Goal: Task Accomplishment & Management: Manage account settings

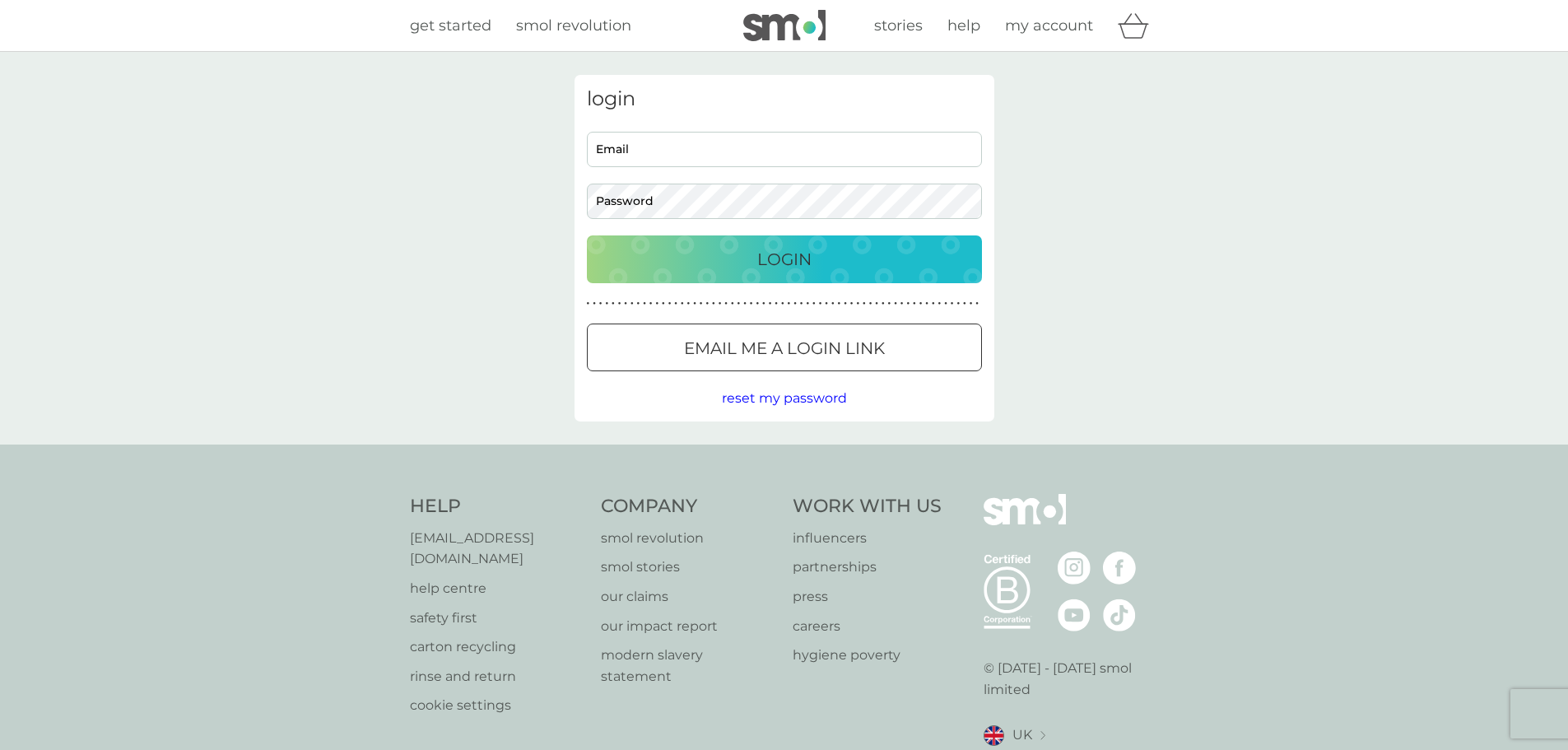
type input "elaine.sanderson17@gmail.com"
click at [745, 255] on div "Login" at bounding box center [784, 259] width 362 height 26
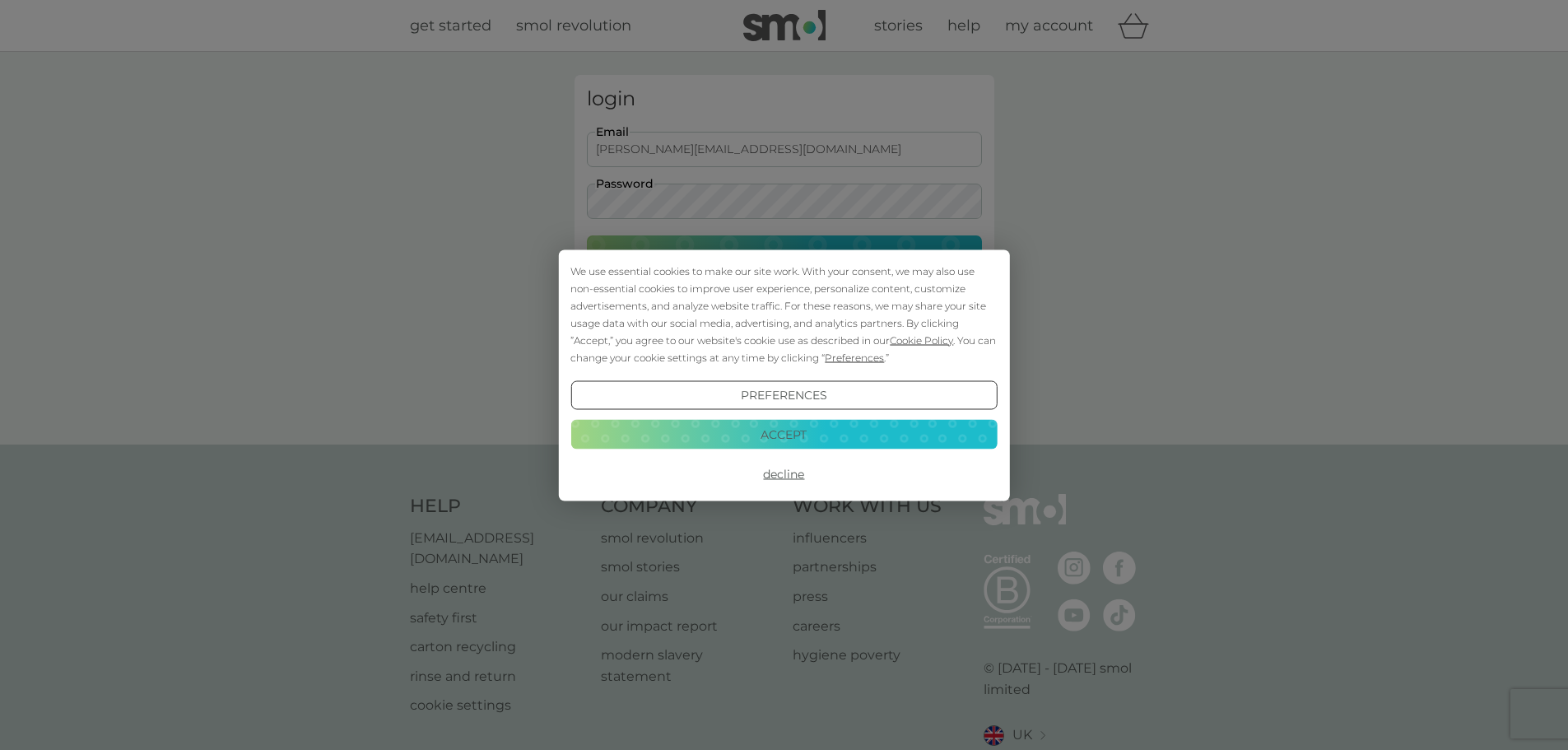
click at [733, 431] on button "Accept" at bounding box center [783, 434] width 426 height 30
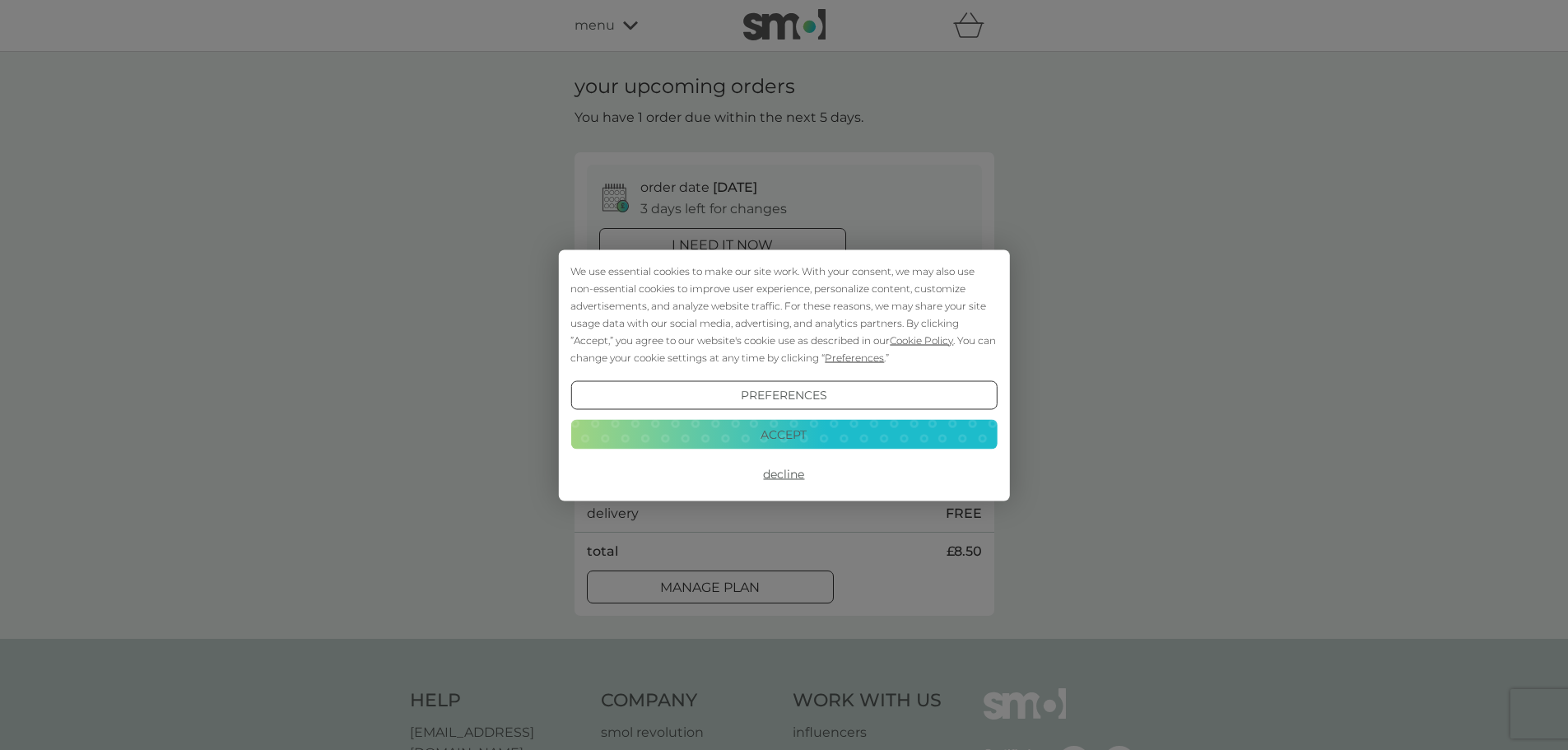
click at [791, 431] on button "Accept" at bounding box center [783, 434] width 426 height 30
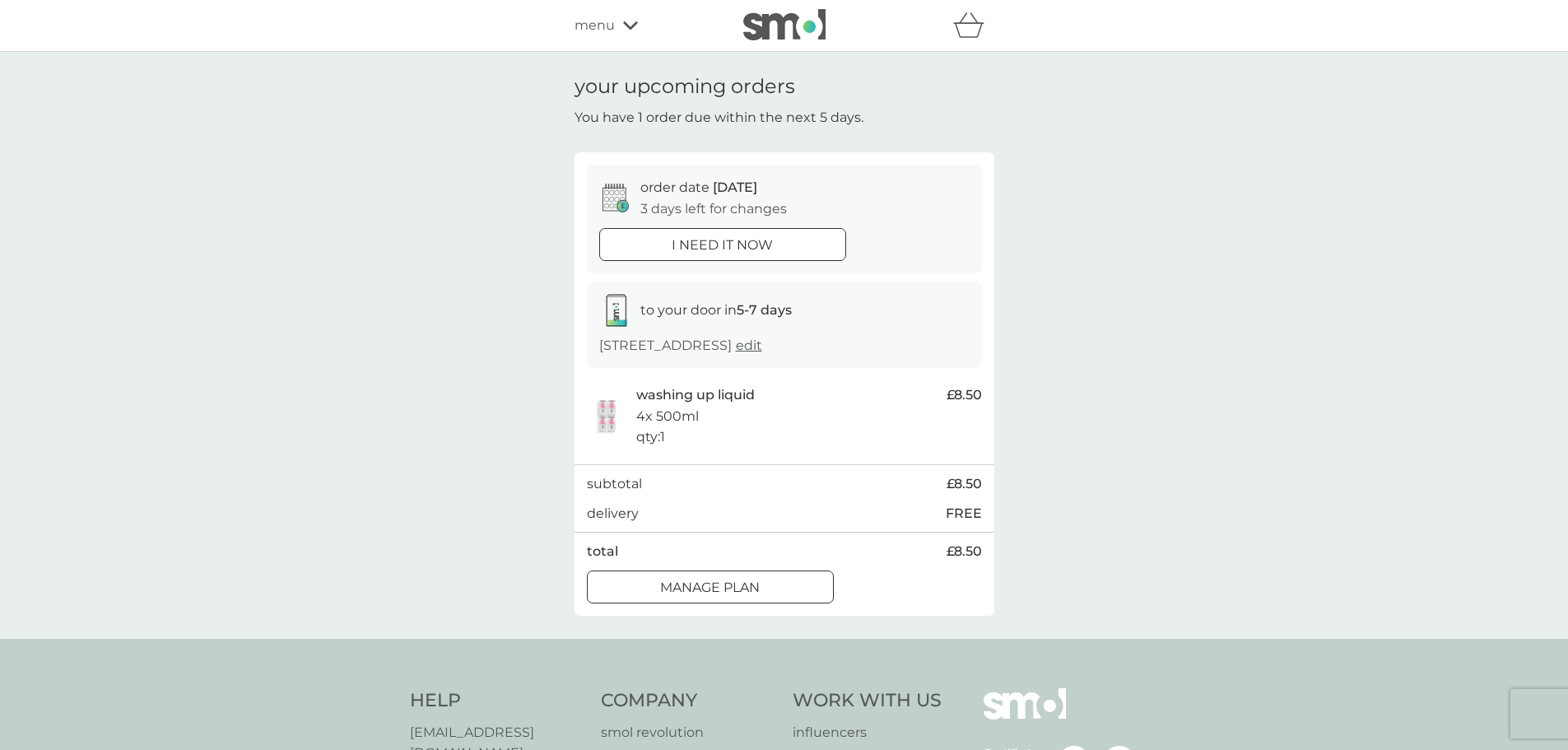
click at [704, 586] on div at bounding box center [710, 587] width 59 height 17
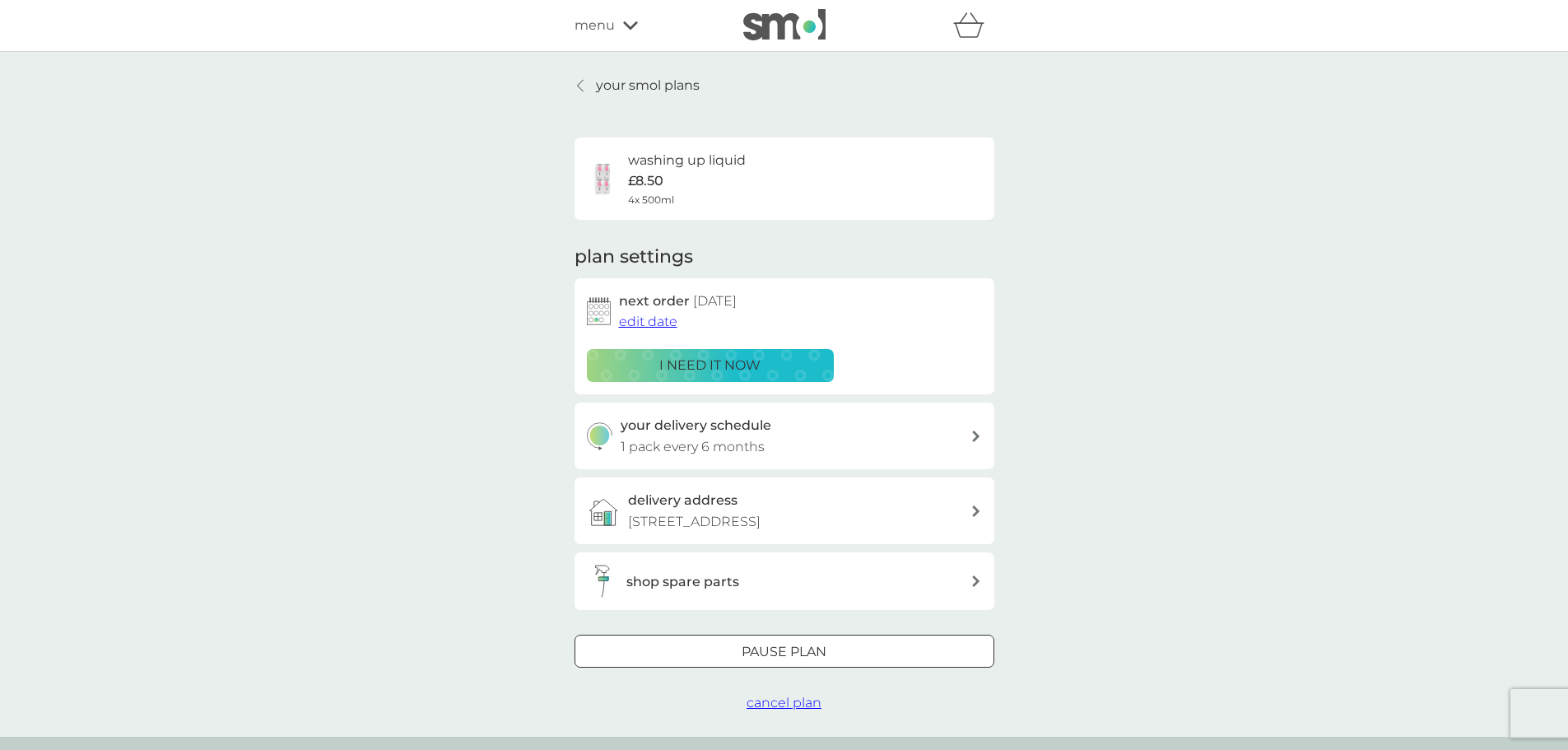
click at [633, 321] on span "edit date" at bounding box center [648, 321] width 58 height 15
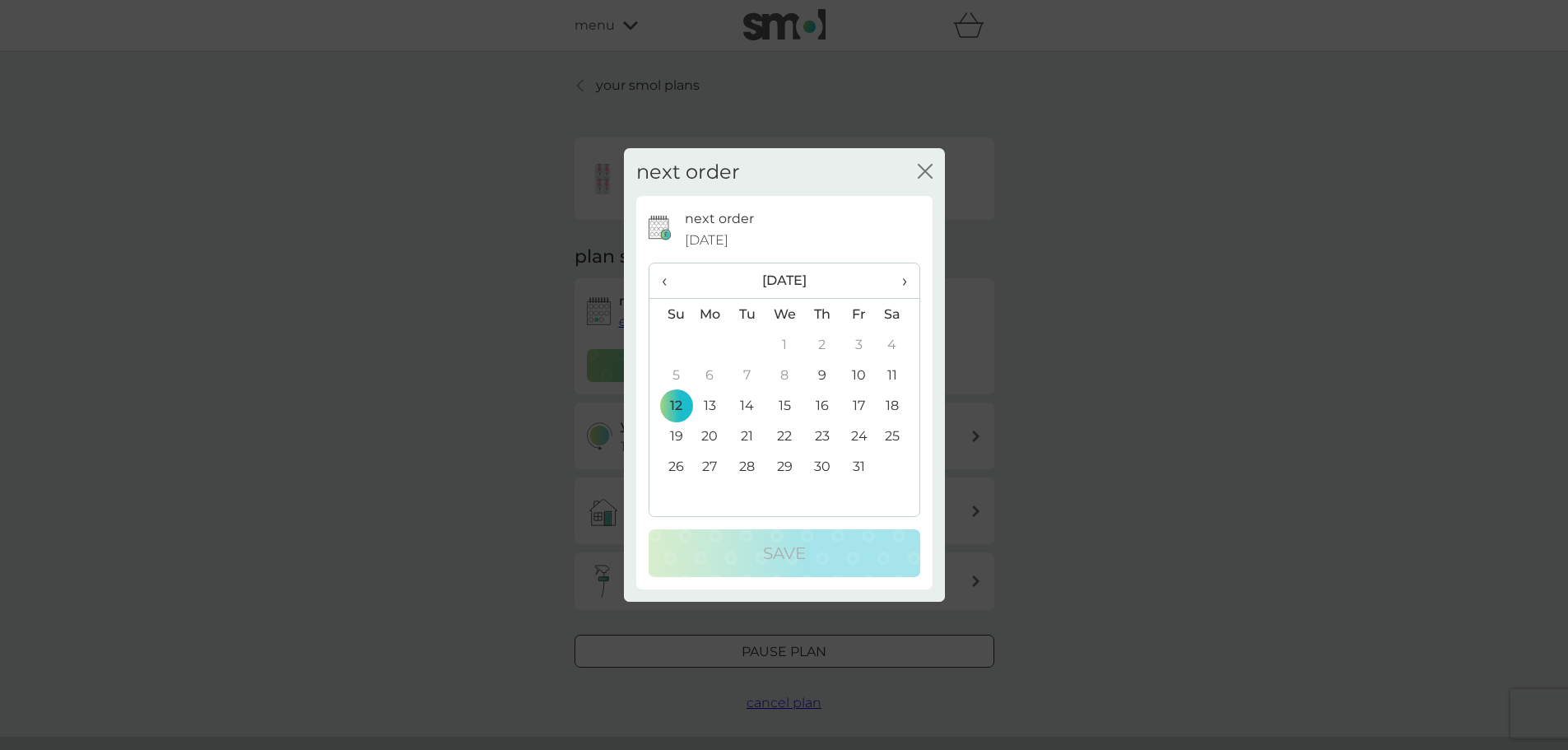
click at [900, 284] on span "›" at bounding box center [898, 281] width 16 height 34
click at [674, 404] on td "9" at bounding box center [670, 405] width 42 height 31
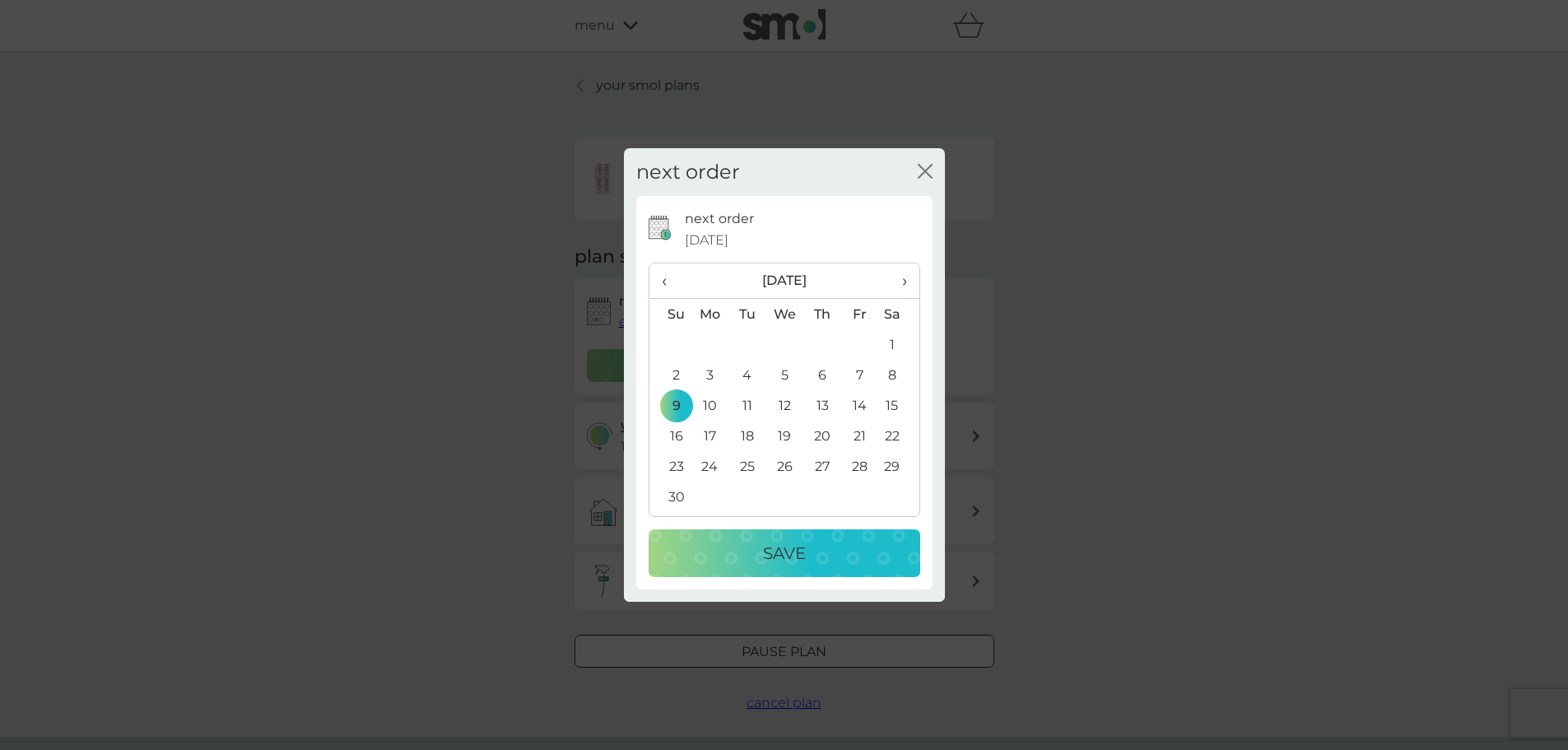
click at [743, 552] on div "Save" at bounding box center [784, 553] width 239 height 26
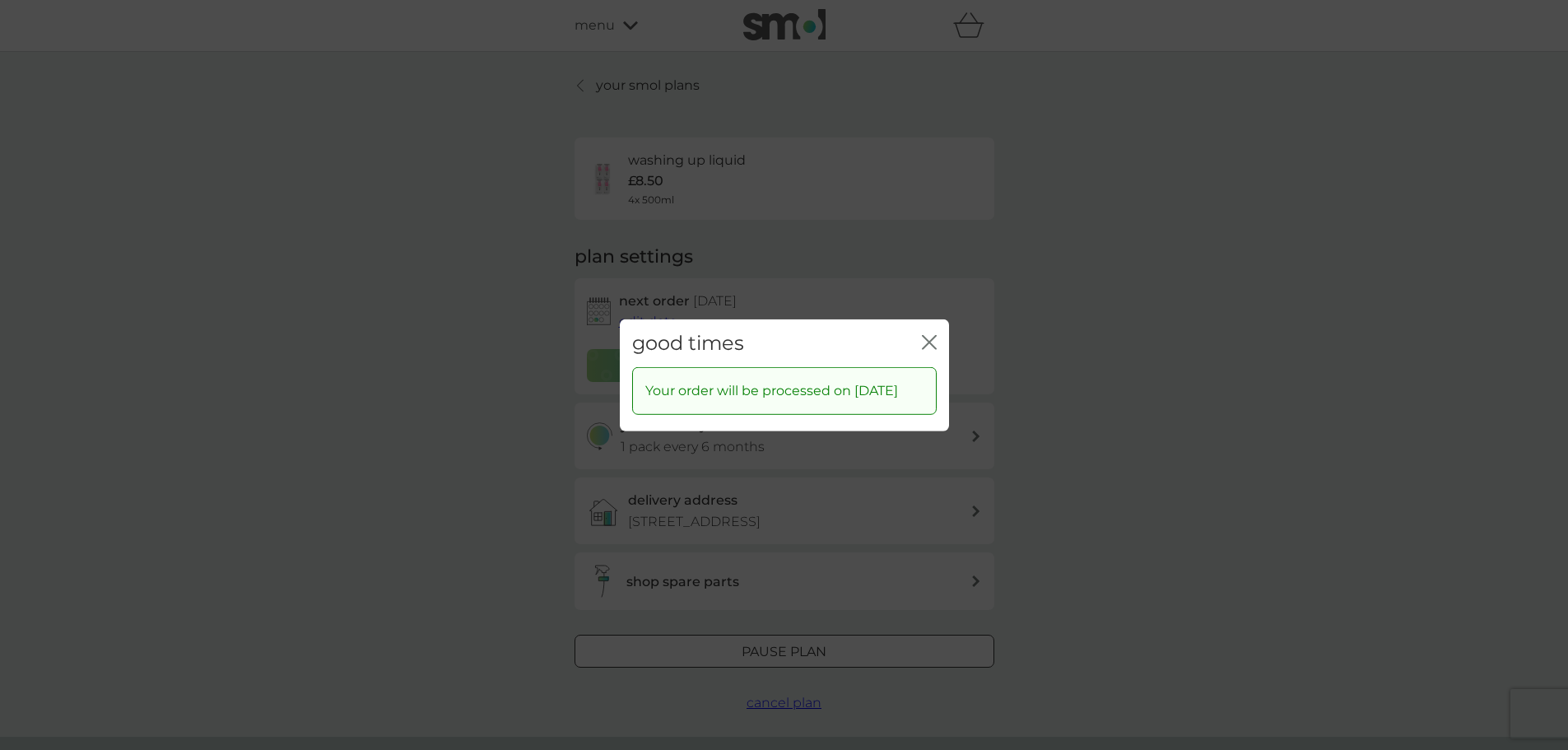
click at [932, 334] on icon "close" at bounding box center [928, 341] width 14 height 14
